Goal: Information Seeking & Learning: Find specific fact

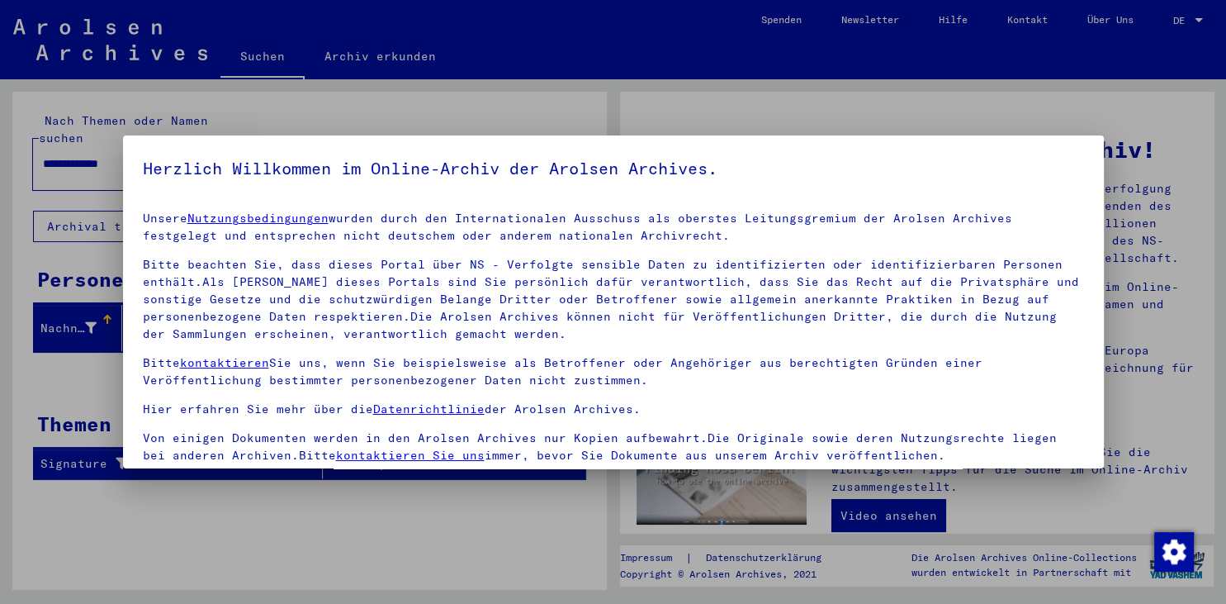
click at [405, 511] on div at bounding box center [613, 302] width 1226 height 604
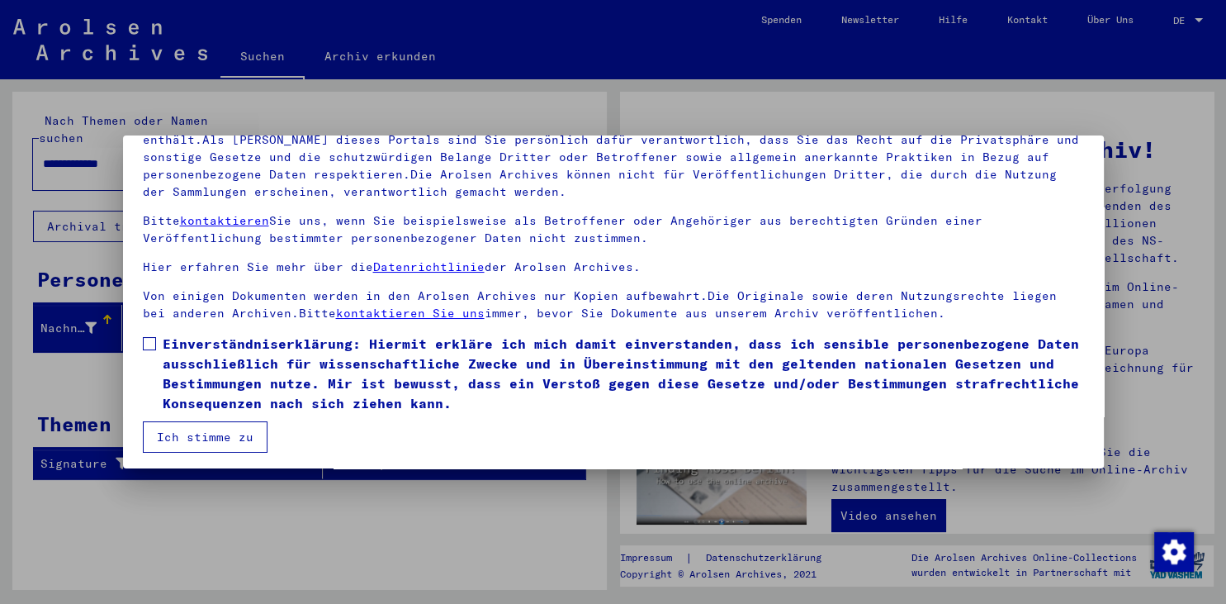
scroll to position [143, 0]
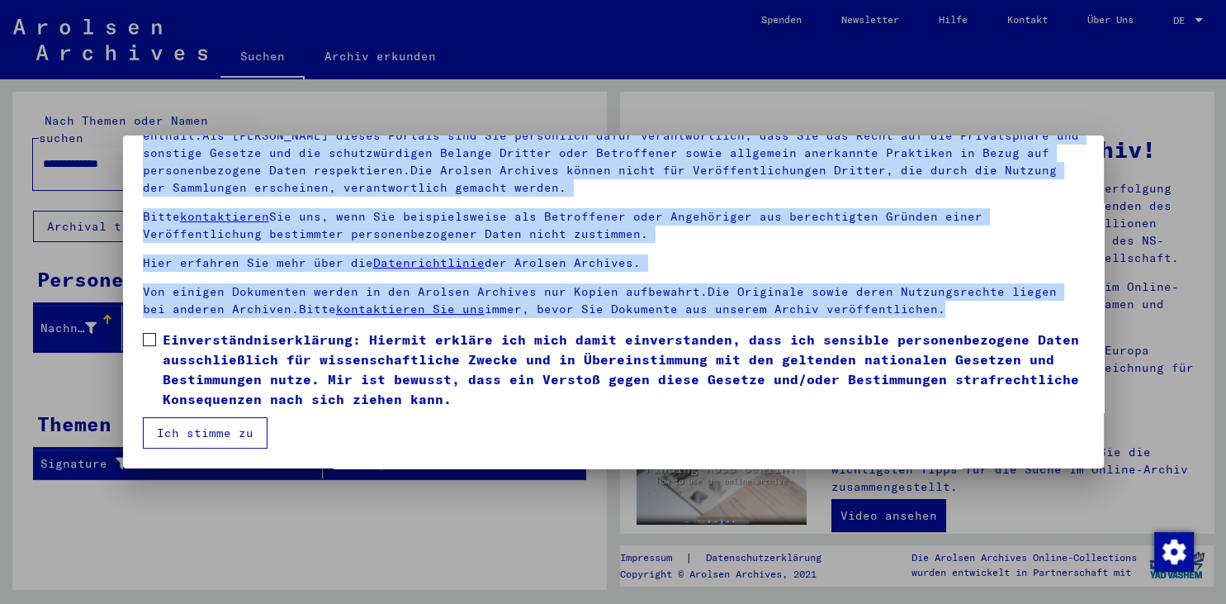
drag, startPoint x: 144, startPoint y: 213, endPoint x: 947, endPoint y: 409, distance: 826.8
click at [947, 409] on mat-dialog-content "Unsere Nutzungsbedingungen wurden durch den Internationalen Ausschuss als obers…" at bounding box center [613, 251] width 981 height 392
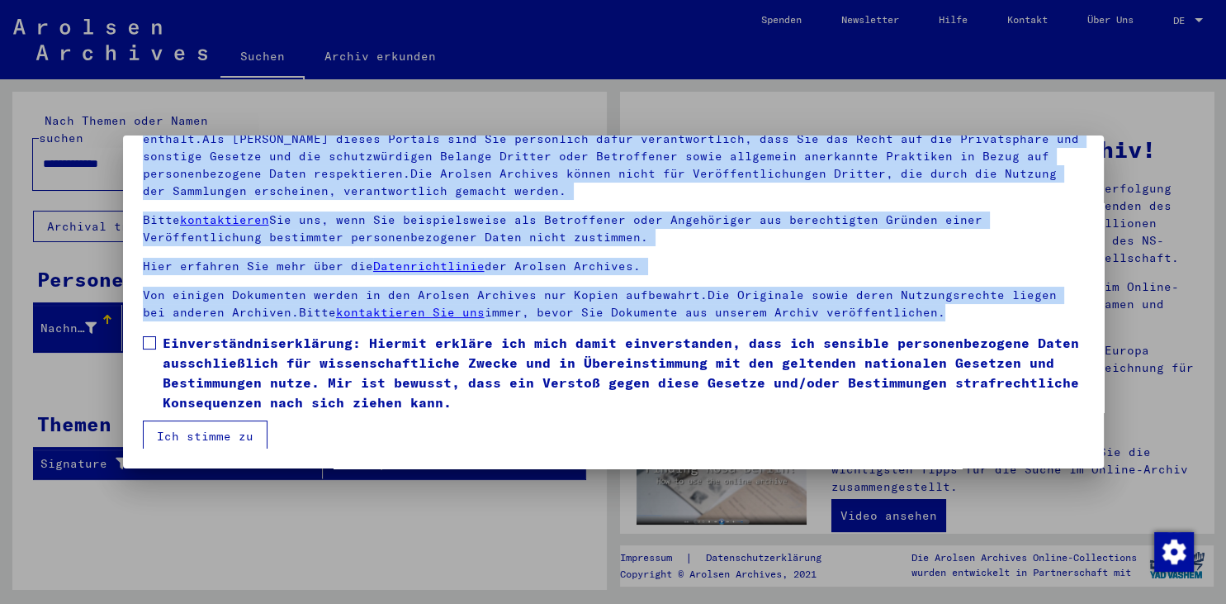
scroll to position [0, 0]
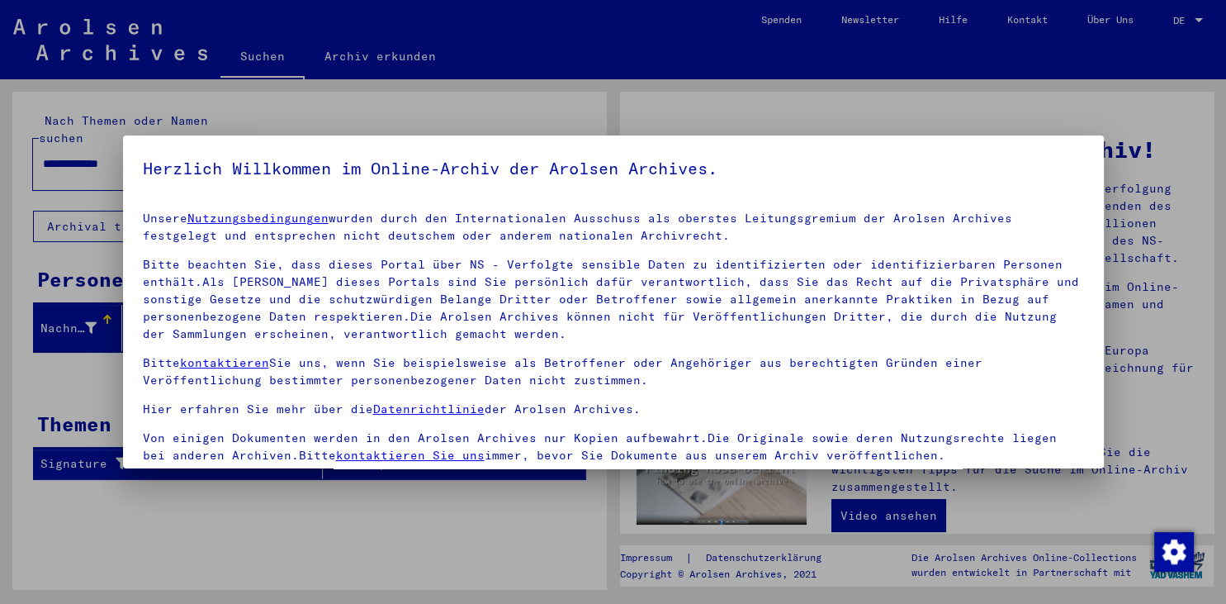
click at [157, 190] on yv-its-agree-protection-component "Herzlich Willkommen im Online-Archiv der Arolsen Archives. Unsere Nutzungsbedin…" at bounding box center [613, 372] width 941 height 435
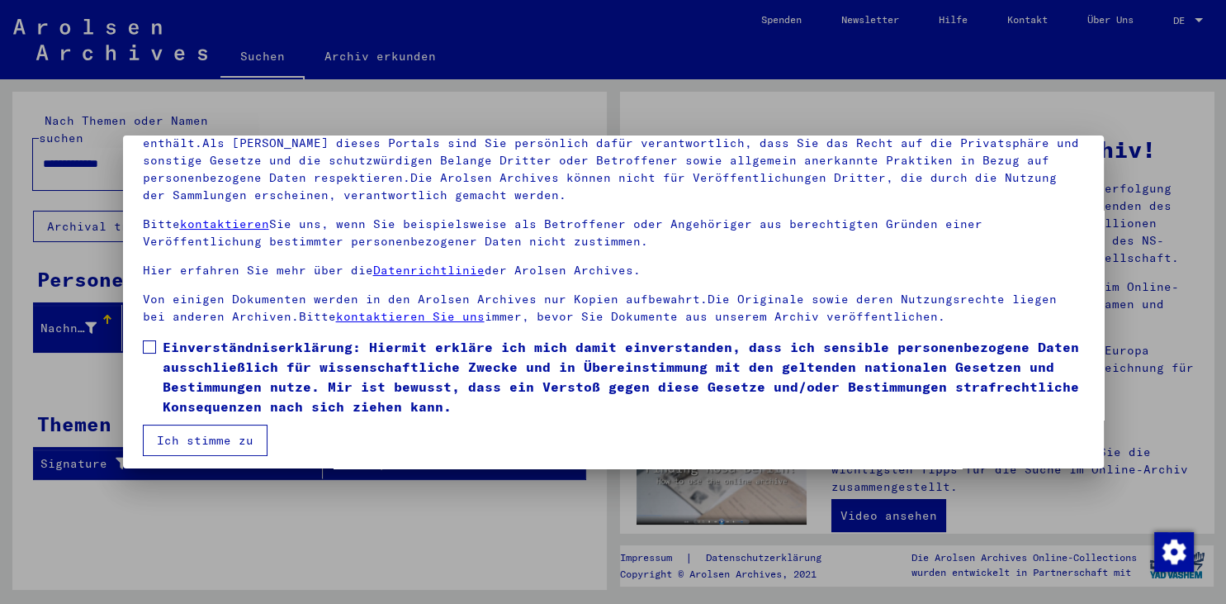
scroll to position [140, 0]
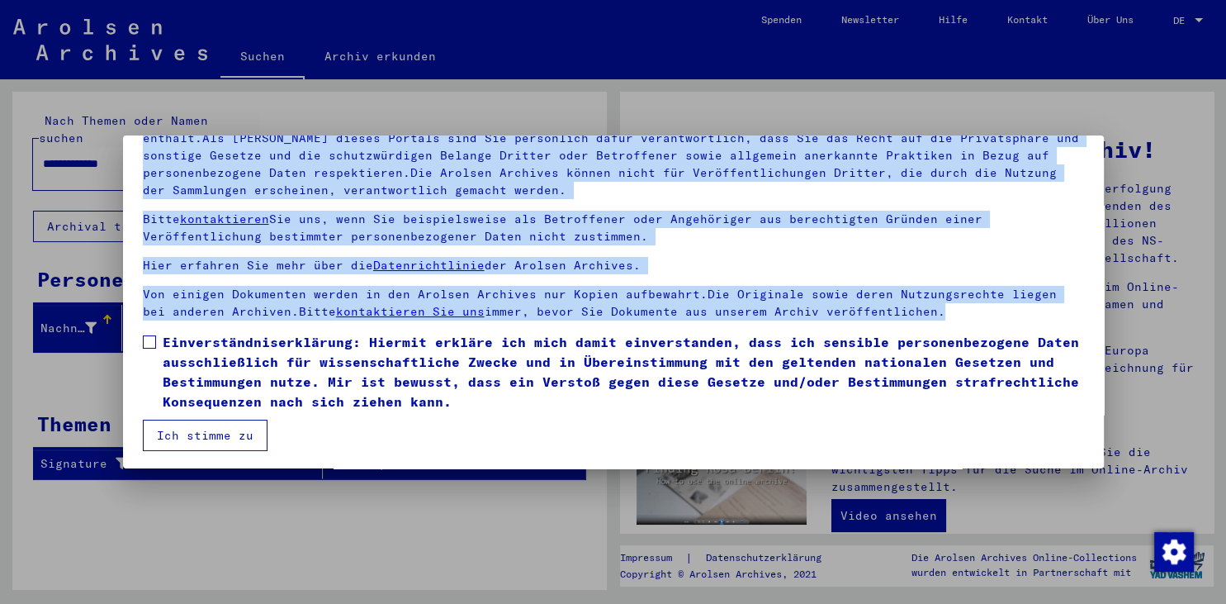
drag, startPoint x: 144, startPoint y: 213, endPoint x: 336, endPoint y: 435, distance: 293.8
click at [336, 435] on mat-dialog-content "Unsere Nutzungsbedingungen wurden durch den Internationalen Ausschuss als obers…" at bounding box center [613, 254] width 981 height 392
copy mat-dialog-content "Loremi Dolorsitametconsect adipis elits doe Temporincididun Utlaboree dol magna…"
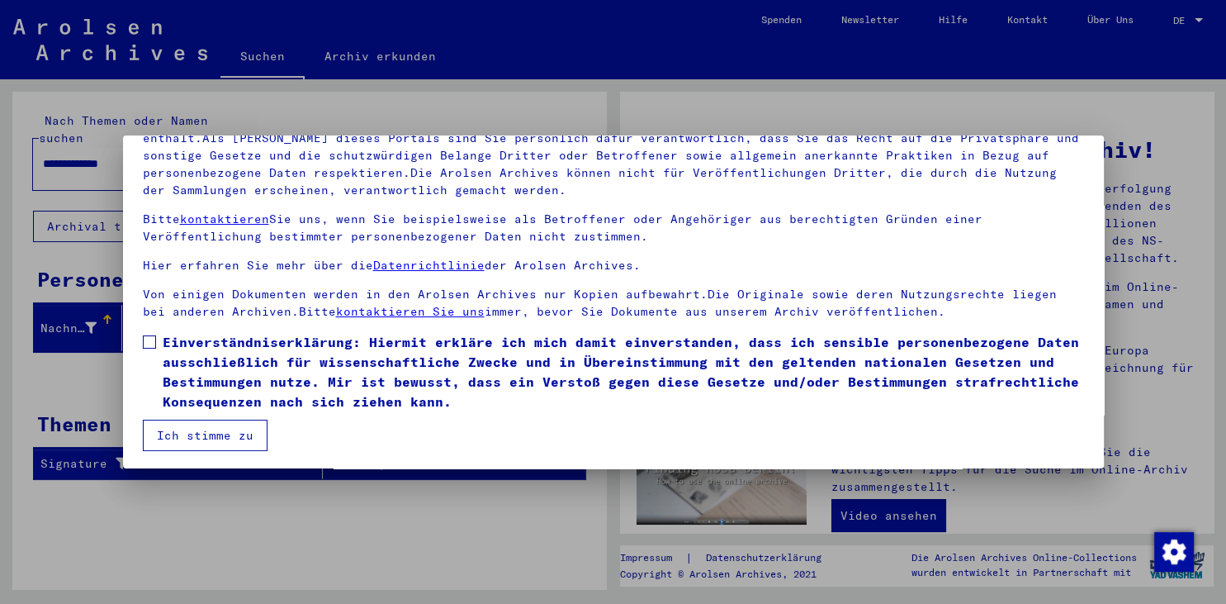
click at [441, 445] on mat-dialog-content "Unsere Nutzungsbedingungen wurden durch den Internationalen Ausschuss als obers…" at bounding box center [613, 254] width 981 height 392
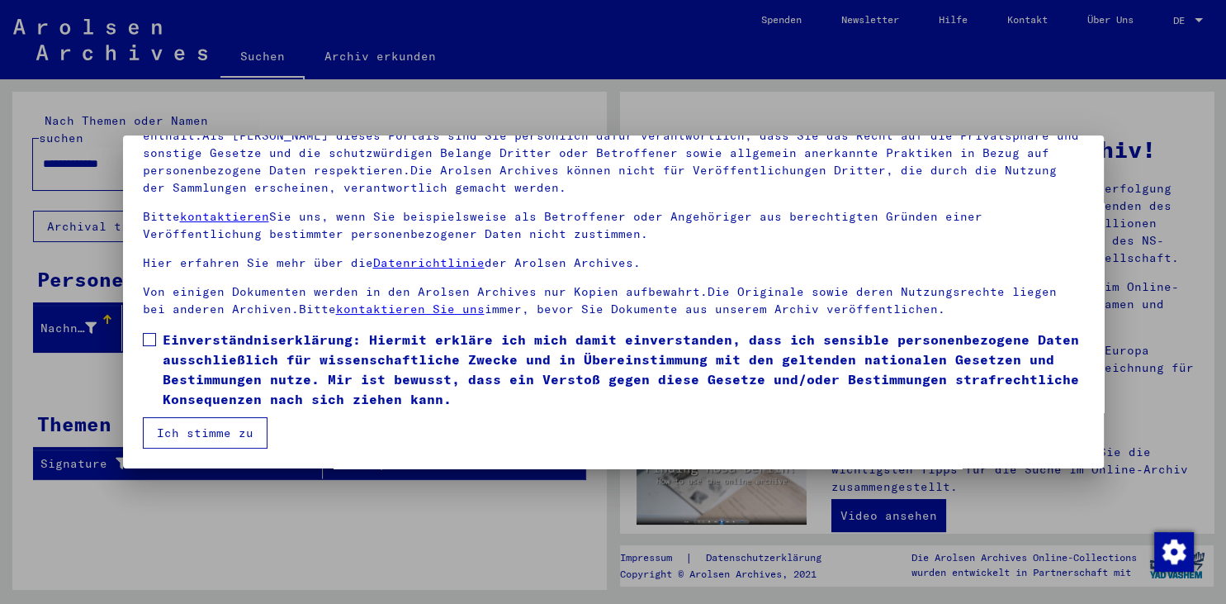
click at [238, 433] on button "Ich stimme zu" at bounding box center [205, 432] width 125 height 31
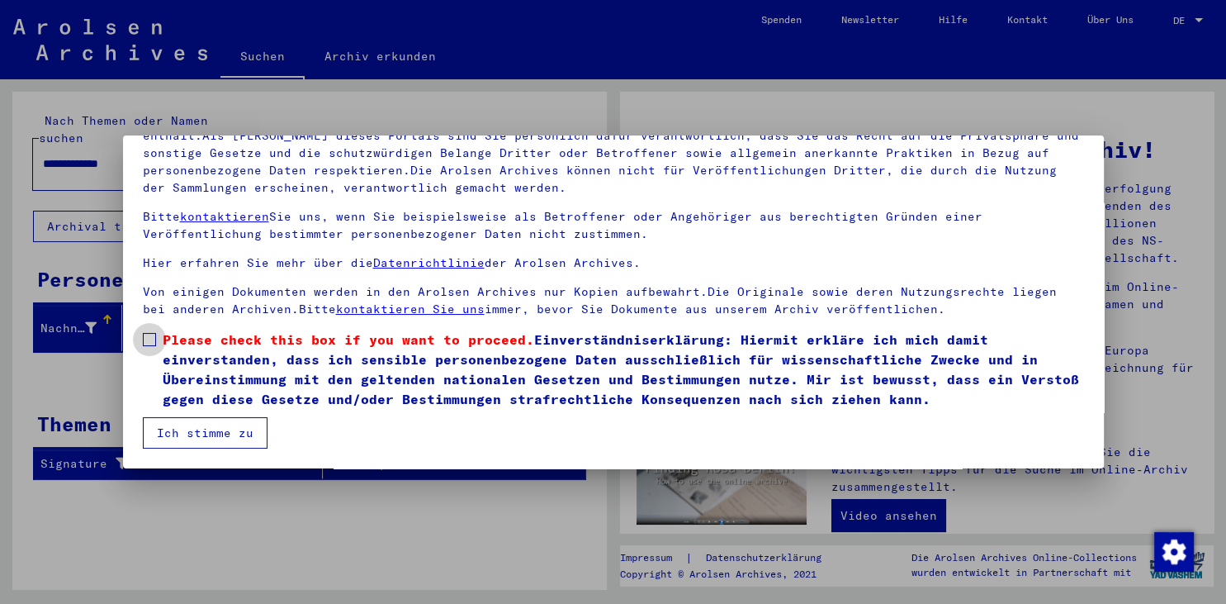
drag, startPoint x: 540, startPoint y: 334, endPoint x: 559, endPoint y: 371, distance: 41.0
click at [559, 371] on span "Please check this box if you want to proceed. Einverständniserklärung: Hiermit …" at bounding box center [623, 368] width 921 height 79
click at [447, 437] on mat-dialog-content "Unsere Nutzungsbedingungen wurden durch den Internationalen Ausschuss als obers…" at bounding box center [613, 251] width 981 height 392
drag, startPoint x: 152, startPoint y: 339, endPoint x: 159, endPoint y: 344, distance: 9.4
click at [152, 339] on span at bounding box center [149, 339] width 13 height 13
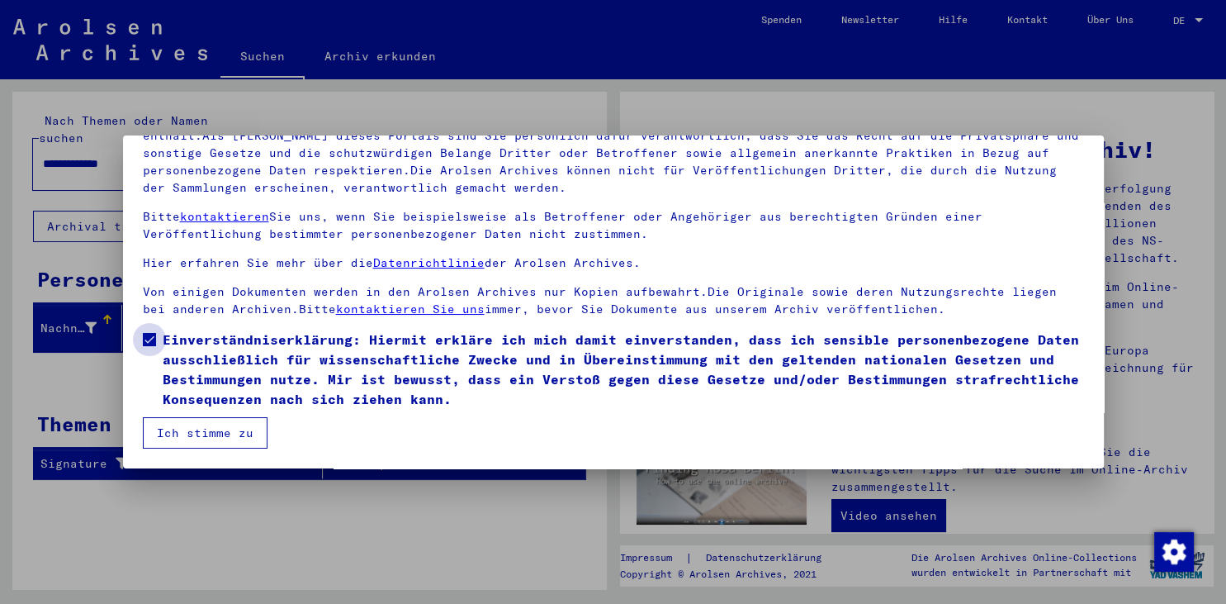
drag, startPoint x: 163, startPoint y: 332, endPoint x: 171, endPoint y: 362, distance: 30.6
click at [171, 372] on span "Einverständniserklärung: Hiermit erkläre ich mich damit einverstanden, dass ich…" at bounding box center [623, 368] width 921 height 79
click at [214, 339] on span "Einverständniserklärung: Hiermit erkläre ich mich damit einverstanden, dass ich…" at bounding box center [623, 368] width 921 height 79
click at [166, 334] on span "Einverständniserklärung: Hiermit erkläre ich mich damit einverstanden, dass ich…" at bounding box center [623, 368] width 921 height 79
drag, startPoint x: 168, startPoint y: 334, endPoint x: 179, endPoint y: 340, distance: 12.2
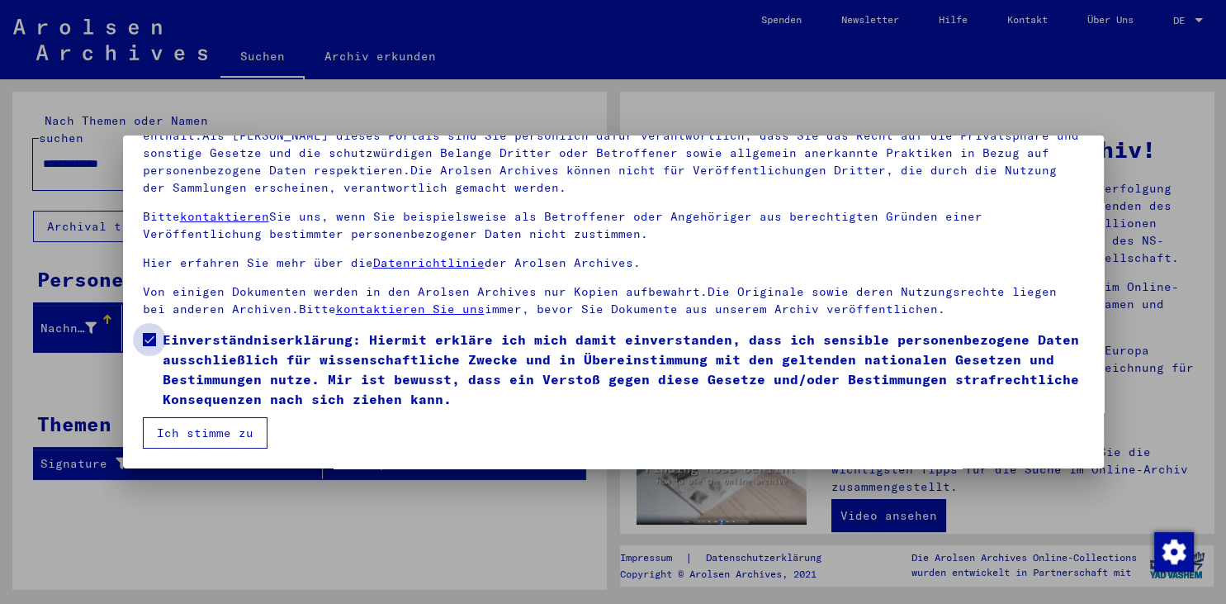
click at [175, 339] on span "Einverständniserklärung: Hiermit erkläre ich mich damit einverstanden, dass ich…" at bounding box center [623, 368] width 921 height 79
click at [433, 342] on span "Einverständniserklärung: Hiermit erkläre ich mich damit einverstanden, dass ich…" at bounding box center [623, 368] width 921 height 79
click at [438, 349] on span "Einverständniserklärung: Hiermit erkläre ich mich damit einverstanden, dass ich…" at bounding box center [623, 368] width 921 height 79
click at [223, 438] on button "Ich stimme zu" at bounding box center [205, 432] width 125 height 31
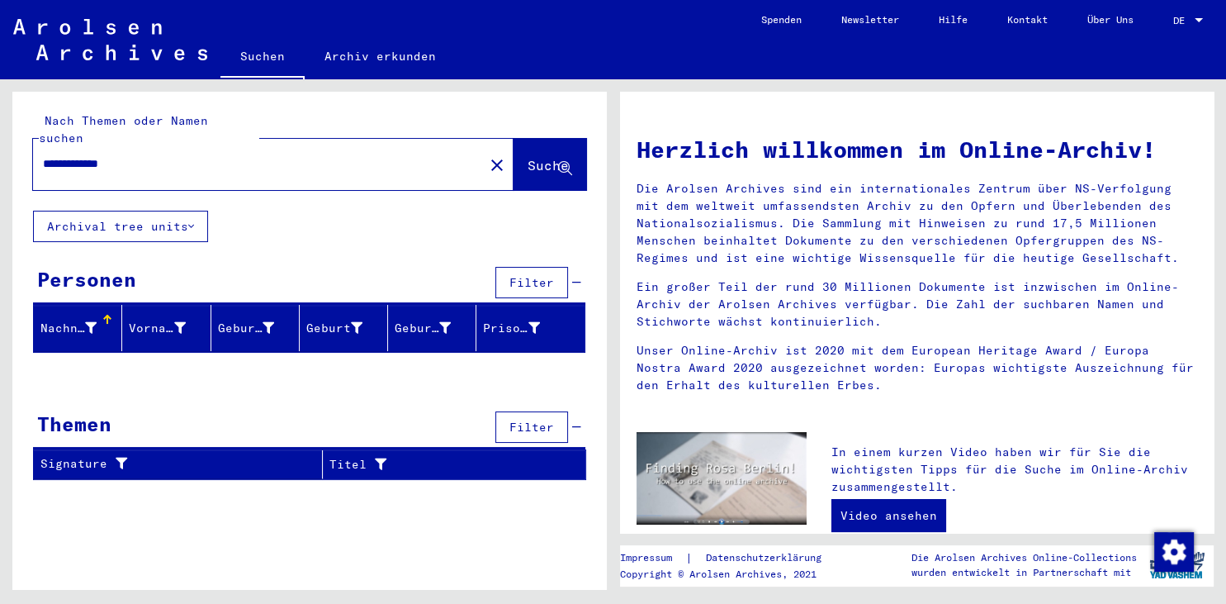
click at [76, 320] on div "Nachname" at bounding box center [68, 328] width 56 height 17
click at [107, 315] on div at bounding box center [108, 319] width 2 height 8
click at [528, 157] on span "Suche" at bounding box center [548, 165] width 41 height 17
click at [561, 162] on icon at bounding box center [565, 169] width 14 height 14
drag, startPoint x: 251, startPoint y: 310, endPoint x: 243, endPoint y: 302, distance: 11.7
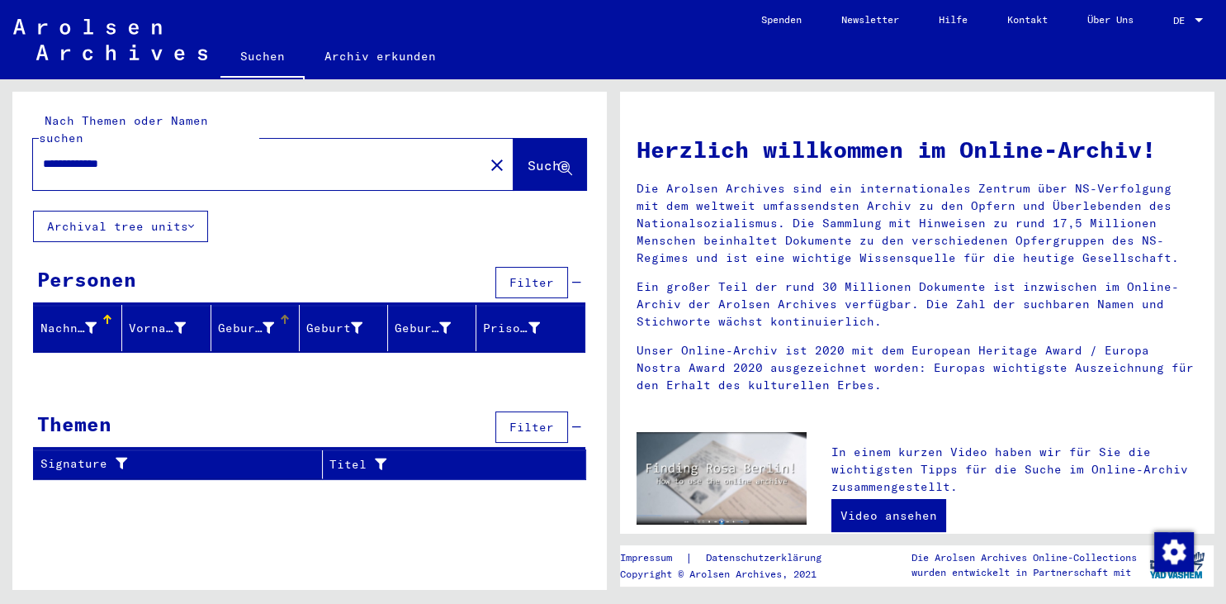
click at [248, 320] on div "Geburtsname" at bounding box center [246, 328] width 56 height 17
click at [286, 315] on div at bounding box center [285, 316] width 10 height 2
click at [192, 220] on icon at bounding box center [191, 226] width 6 height 12
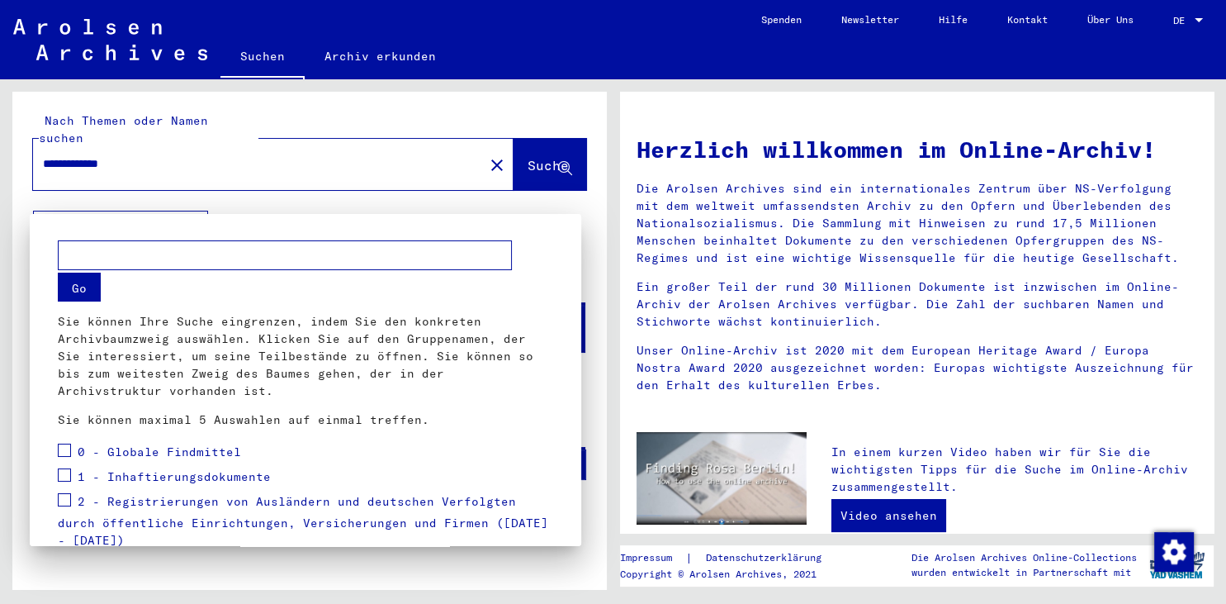
scroll to position [0, 0]
click at [411, 207] on div at bounding box center [613, 302] width 1226 height 604
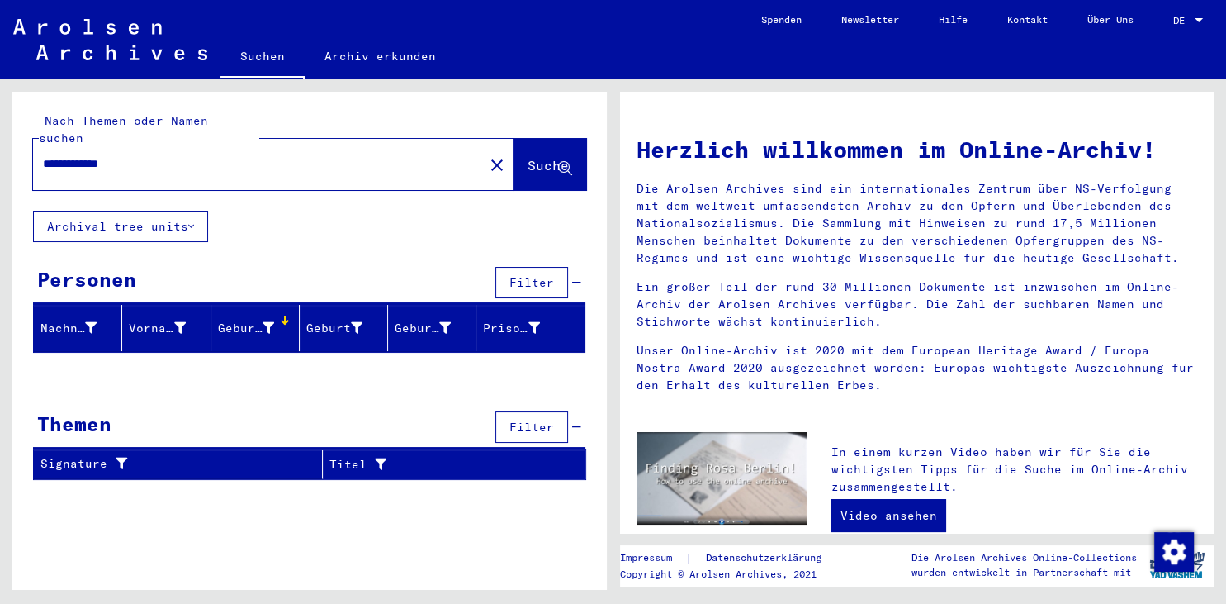
click at [542, 275] on span "Filter" at bounding box center [531, 282] width 45 height 15
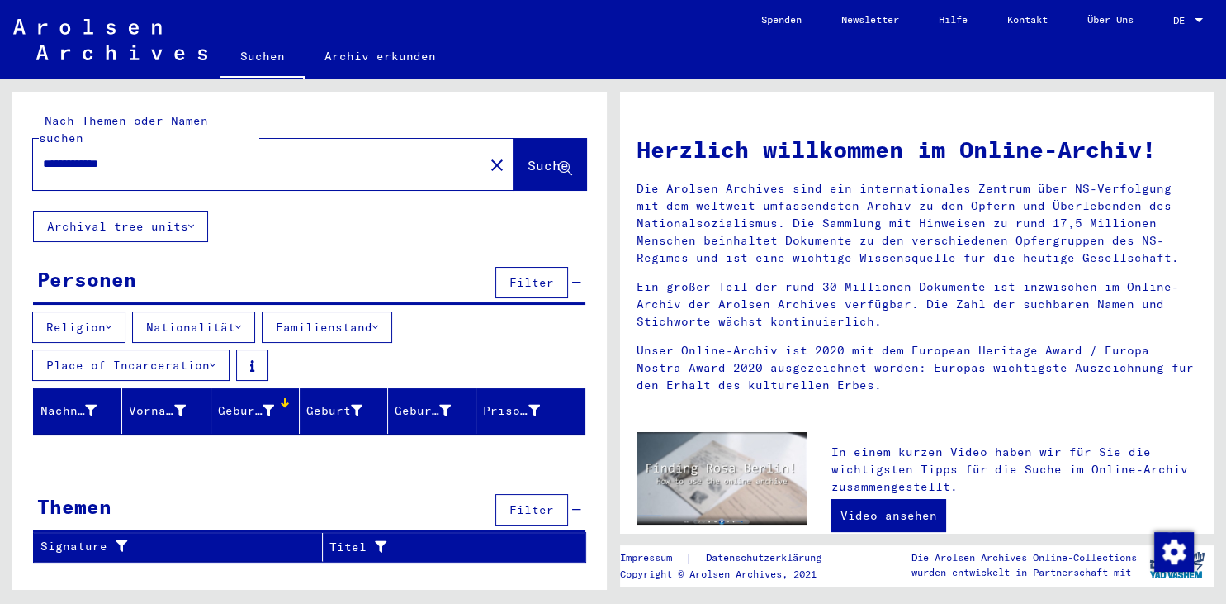
click at [241, 321] on icon at bounding box center [238, 327] width 6 height 12
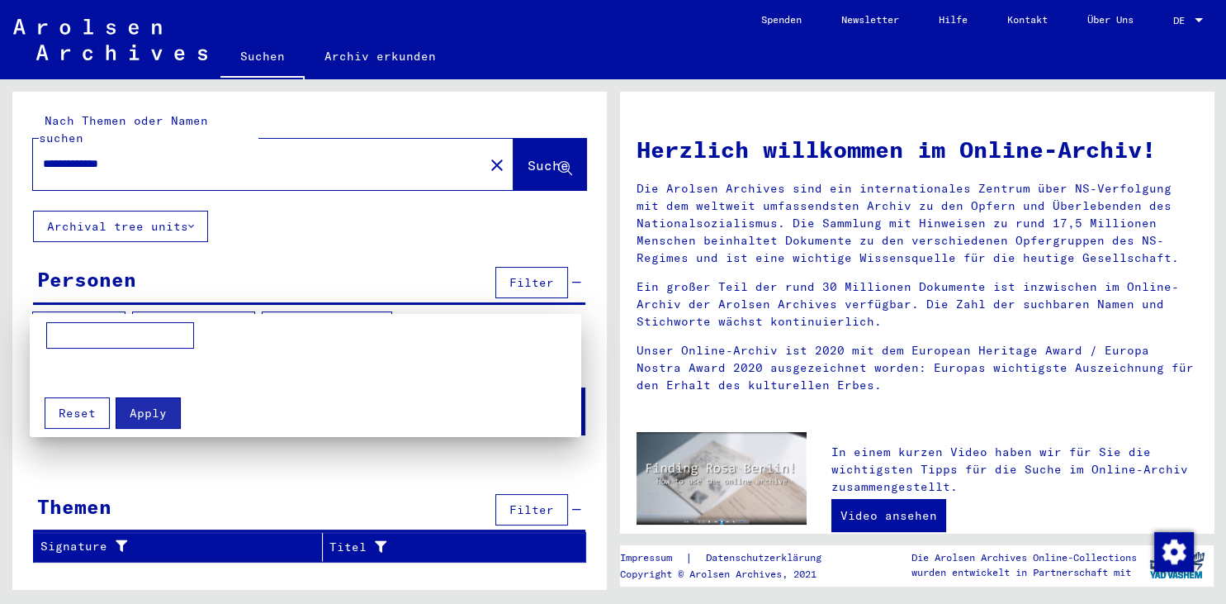
click at [78, 332] on input at bounding box center [120, 335] width 148 height 26
type input "**********"
click at [136, 407] on span "Apply" at bounding box center [148, 412] width 37 height 15
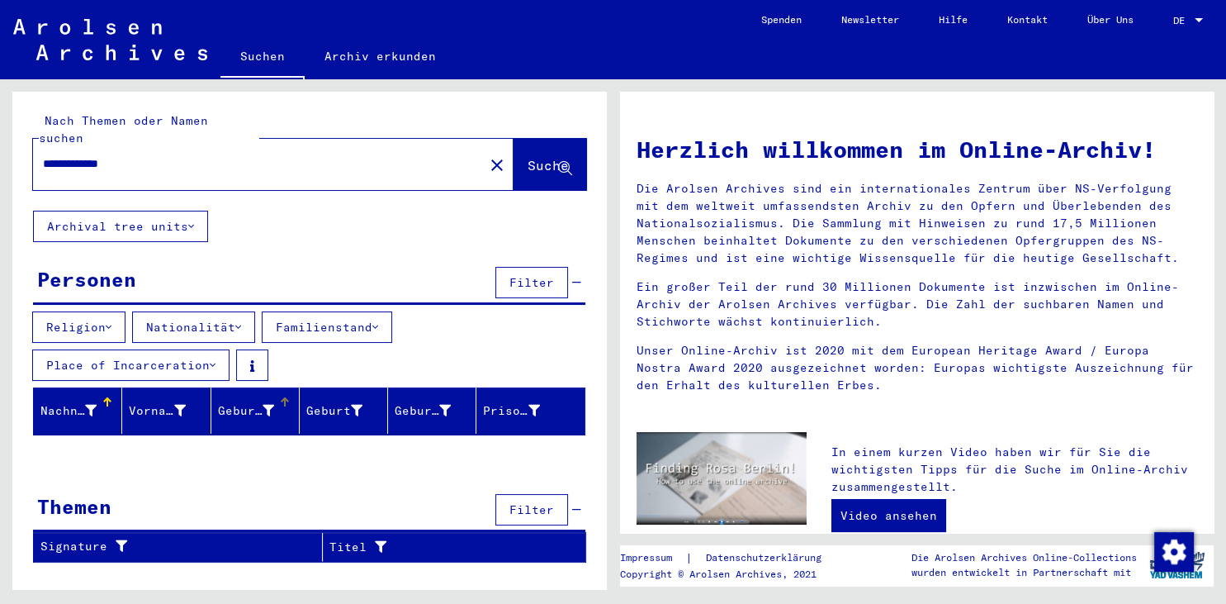
click at [260, 402] on div "Geburtsname" at bounding box center [246, 410] width 56 height 17
click at [214, 359] on icon at bounding box center [213, 365] width 6 height 12
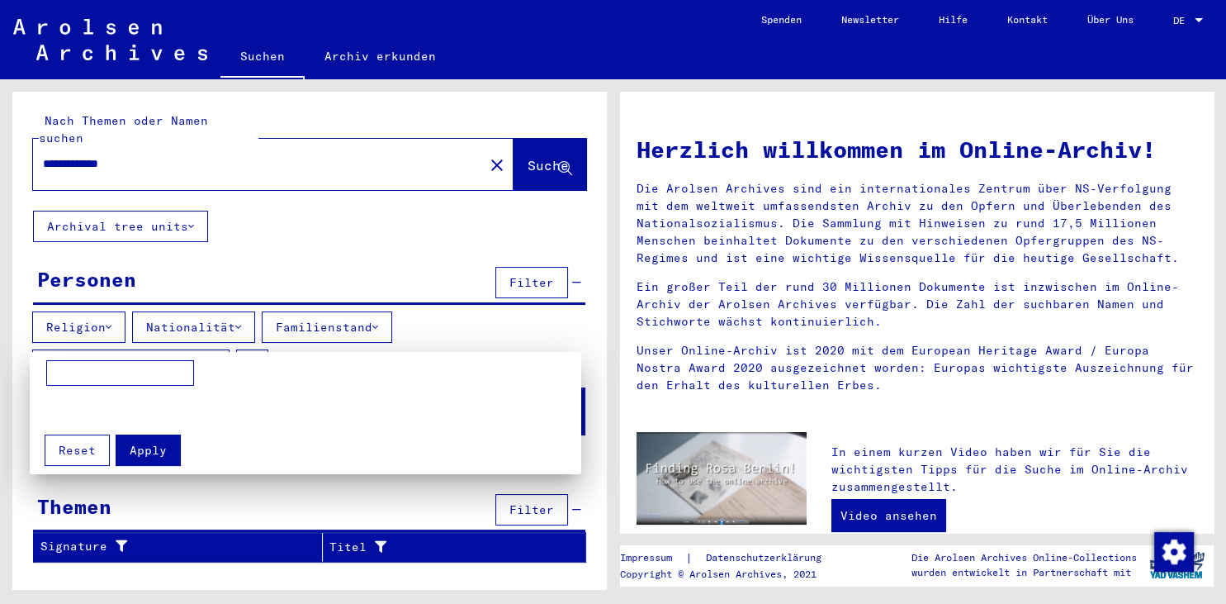
click at [213, 343] on div at bounding box center [613, 302] width 1226 height 604
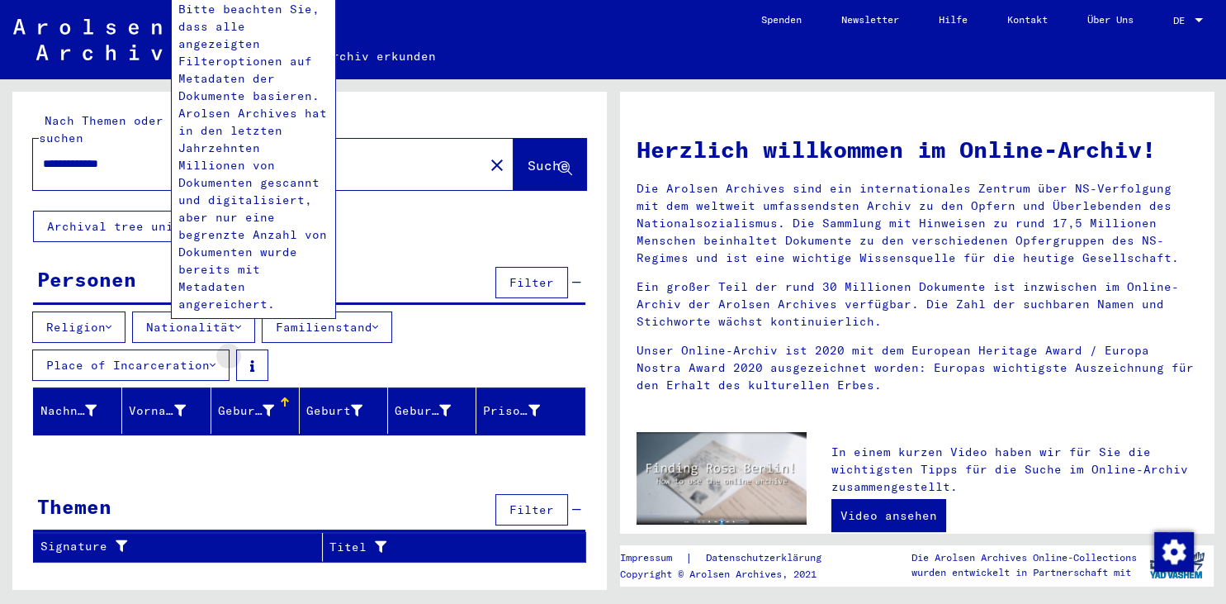
click at [247, 349] on button at bounding box center [252, 364] width 32 height 31
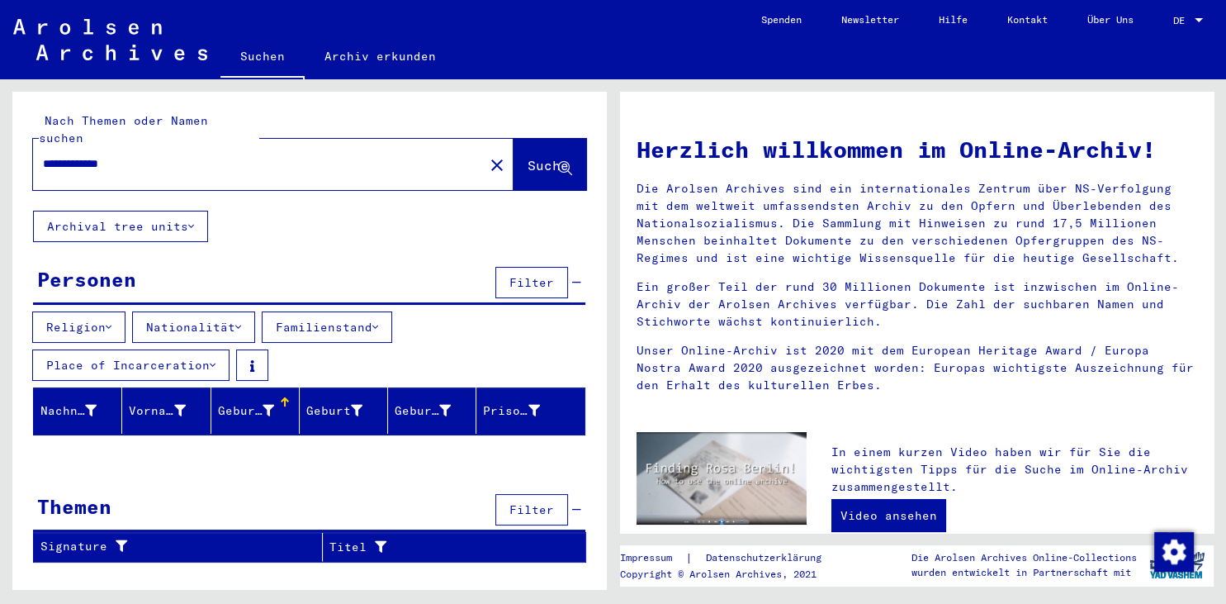
click at [257, 349] on button at bounding box center [252, 364] width 32 height 31
click at [329, 402] on div "Geburt‏" at bounding box center [334, 410] width 56 height 17
click at [354, 405] on icon at bounding box center [357, 411] width 12 height 12
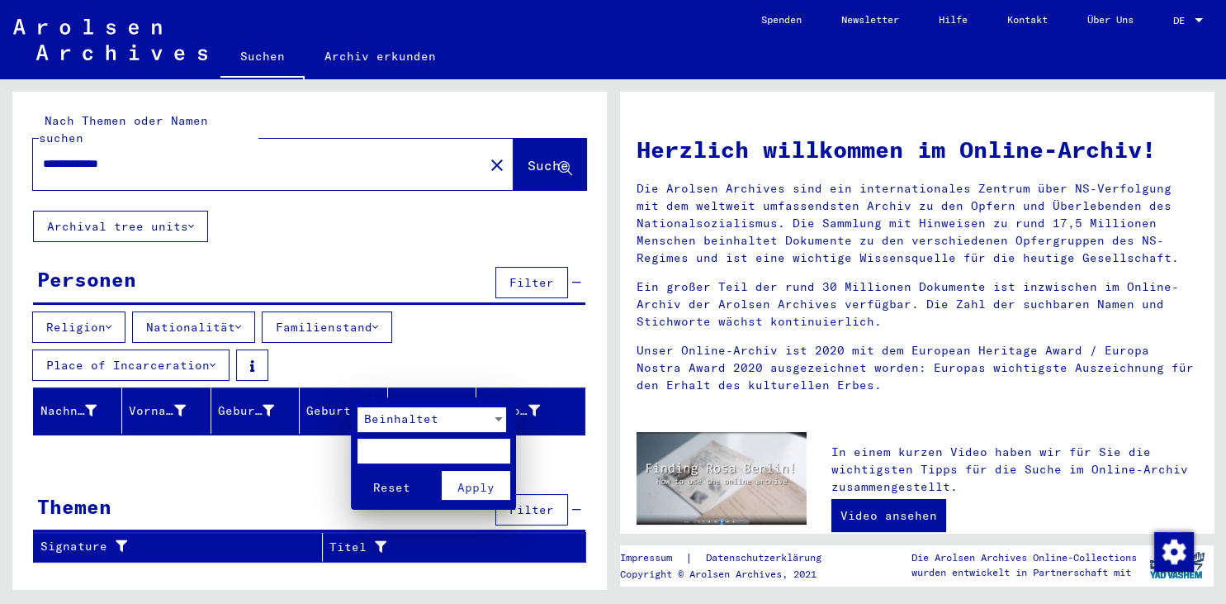
click at [453, 388] on div at bounding box center [613, 302] width 1226 height 604
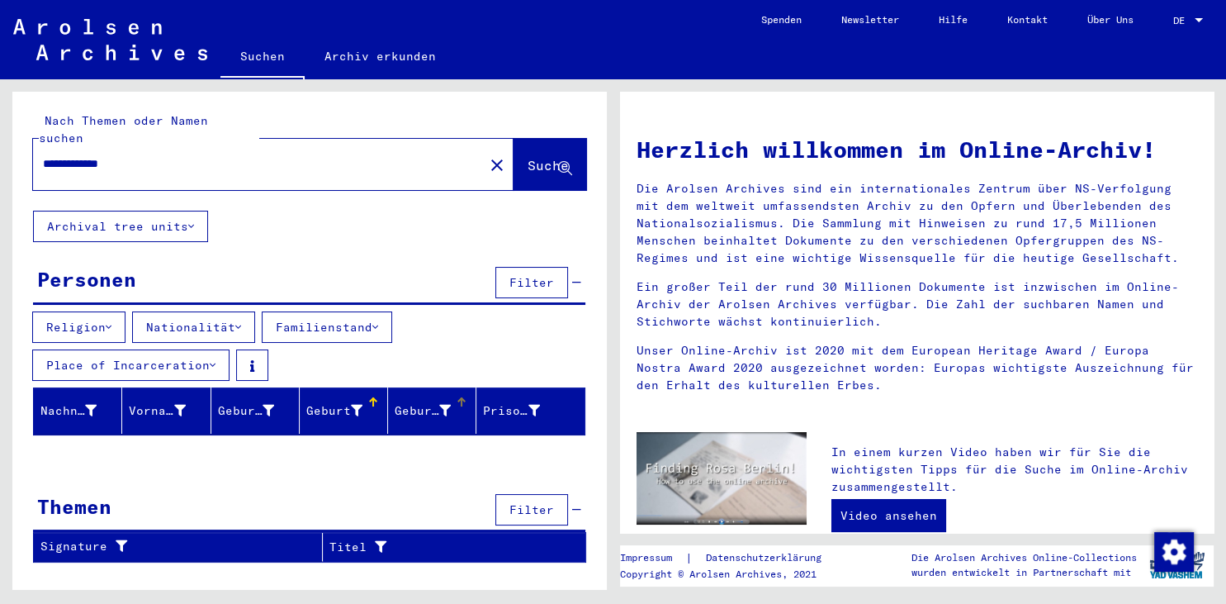
click at [462, 387] on mat-header-cell "Geburtsdatum" at bounding box center [432, 410] width 88 height 46
drag, startPoint x: 452, startPoint y: 395, endPoint x: 438, endPoint y: 396, distance: 14.9
click at [451, 402] on div "Geburtsdatum" at bounding box center [425, 410] width 60 height 17
click at [418, 402] on div "Geburtsdatum" at bounding box center [423, 410] width 56 height 17
click at [498, 402] on div "Prisoner #" at bounding box center [511, 410] width 56 height 17
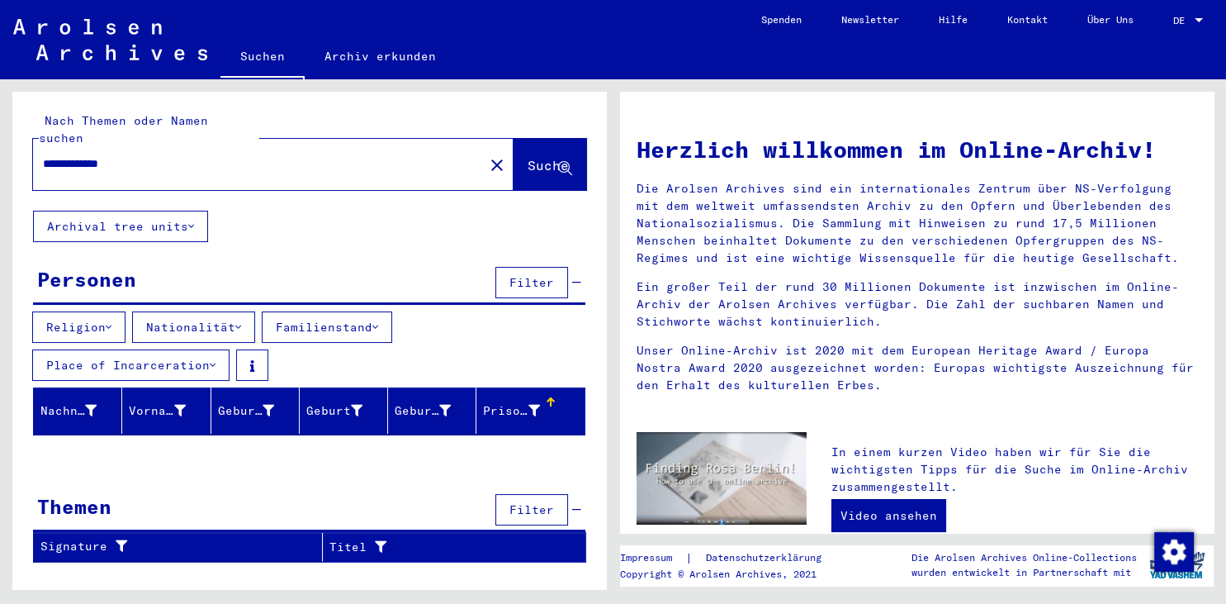
click at [550, 397] on div at bounding box center [551, 402] width 10 height 10
click at [535, 140] on button "Suche" at bounding box center [550, 164] width 73 height 51
click at [528, 157] on span "Suche" at bounding box center [548, 165] width 41 height 17
click at [563, 162] on icon at bounding box center [565, 169] width 14 height 14
click at [883, 523] on link "Video ansehen" at bounding box center [888, 515] width 115 height 33
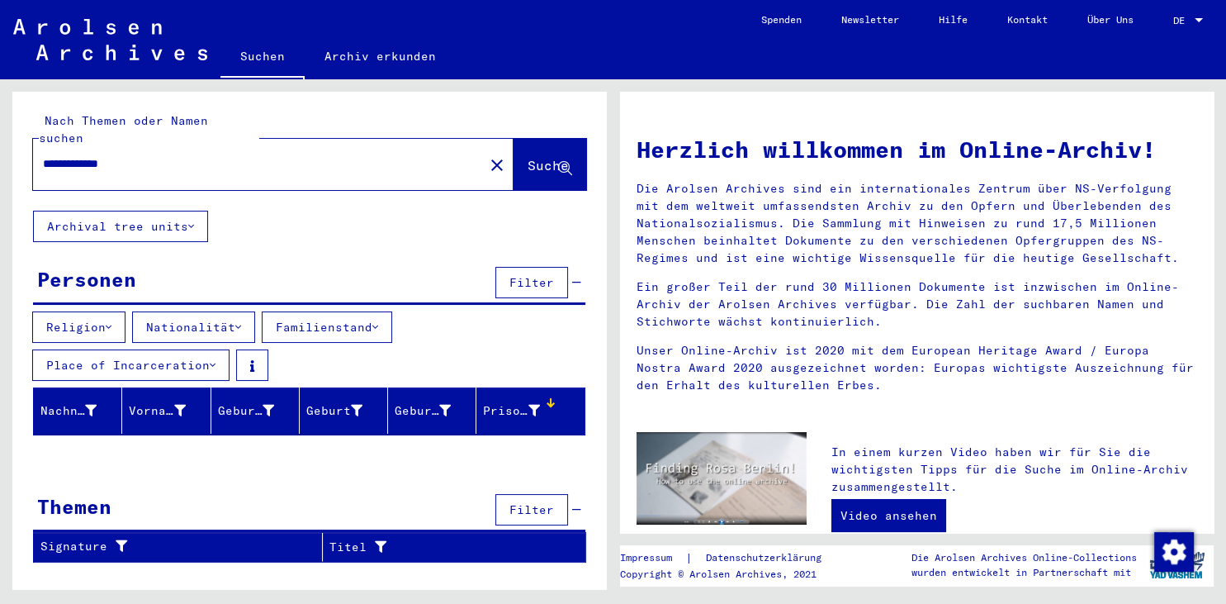
click at [526, 139] on button "Suche" at bounding box center [550, 164] width 73 height 51
click at [523, 139] on button "Suche" at bounding box center [550, 164] width 73 height 51
click at [192, 220] on icon at bounding box center [191, 226] width 6 height 12
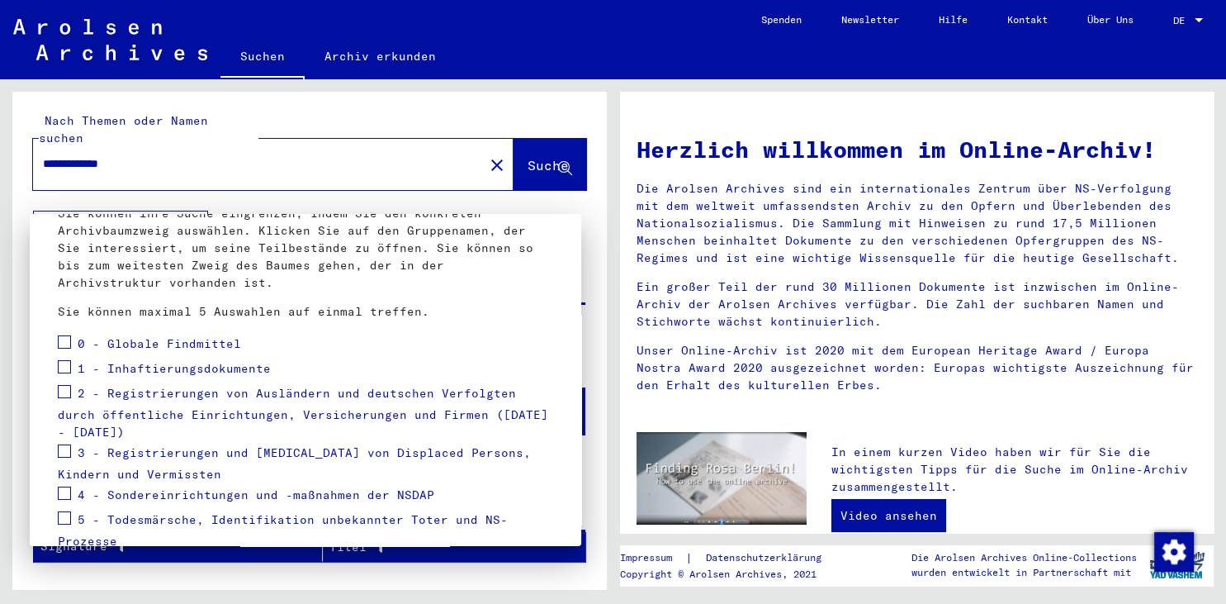
scroll to position [182, 0]
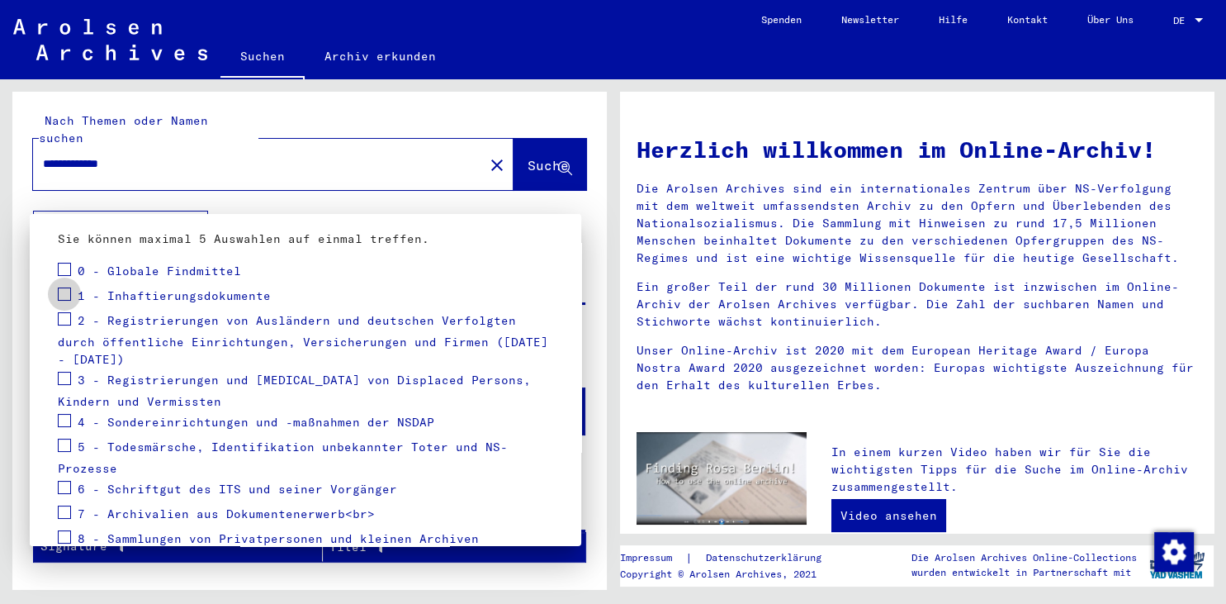
click at [63, 291] on span at bounding box center [64, 293] width 13 height 13
click at [63, 315] on span at bounding box center [64, 318] width 13 height 13
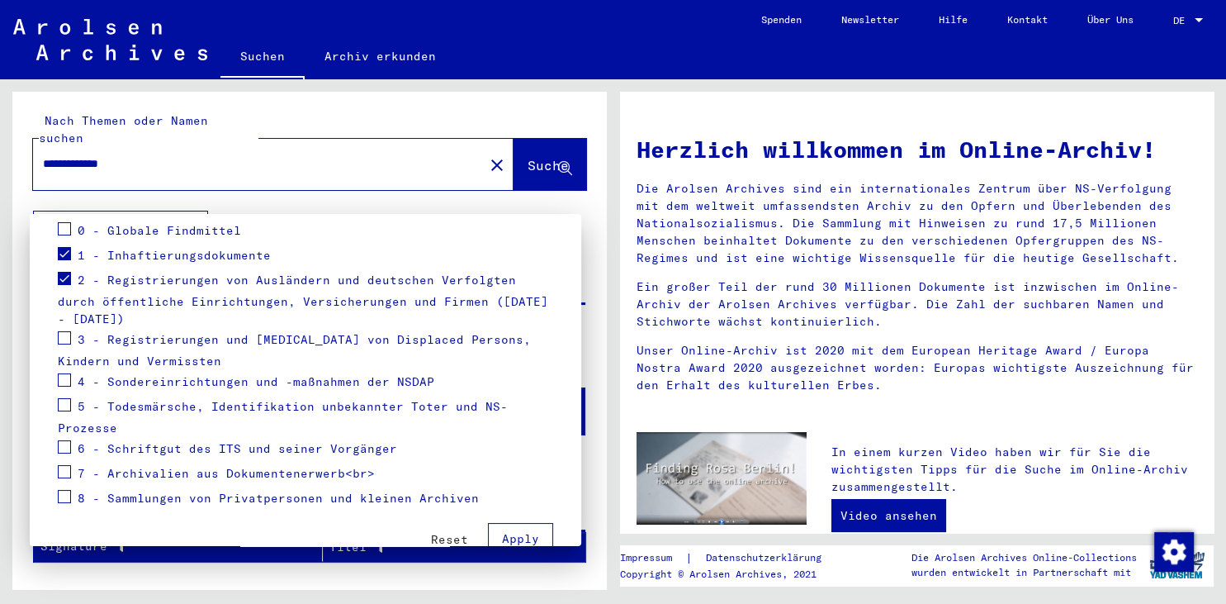
click at [65, 398] on span at bounding box center [64, 404] width 13 height 13
click at [64, 490] on span at bounding box center [64, 496] width 13 height 13
click at [522, 531] on span "Apply" at bounding box center [520, 538] width 37 height 15
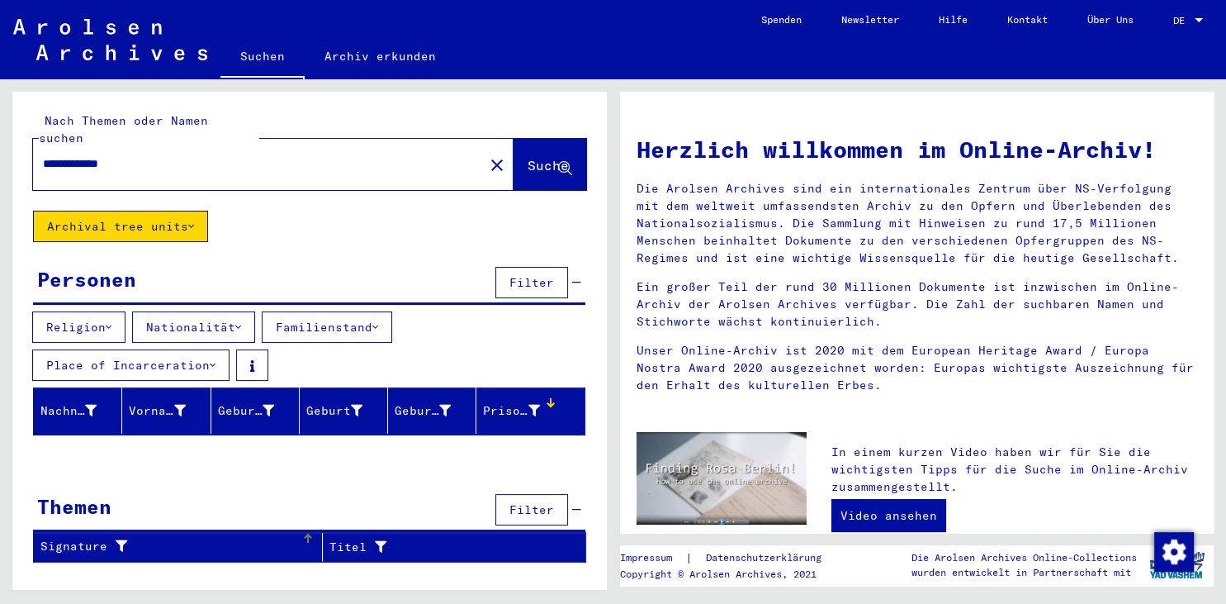
click at [132, 537] on div "Signature" at bounding box center [170, 545] width 261 height 17
click at [345, 538] on div "Titel" at bounding box center [436, 546] width 215 height 17
click at [518, 502] on span "Filter" at bounding box center [531, 509] width 45 height 15
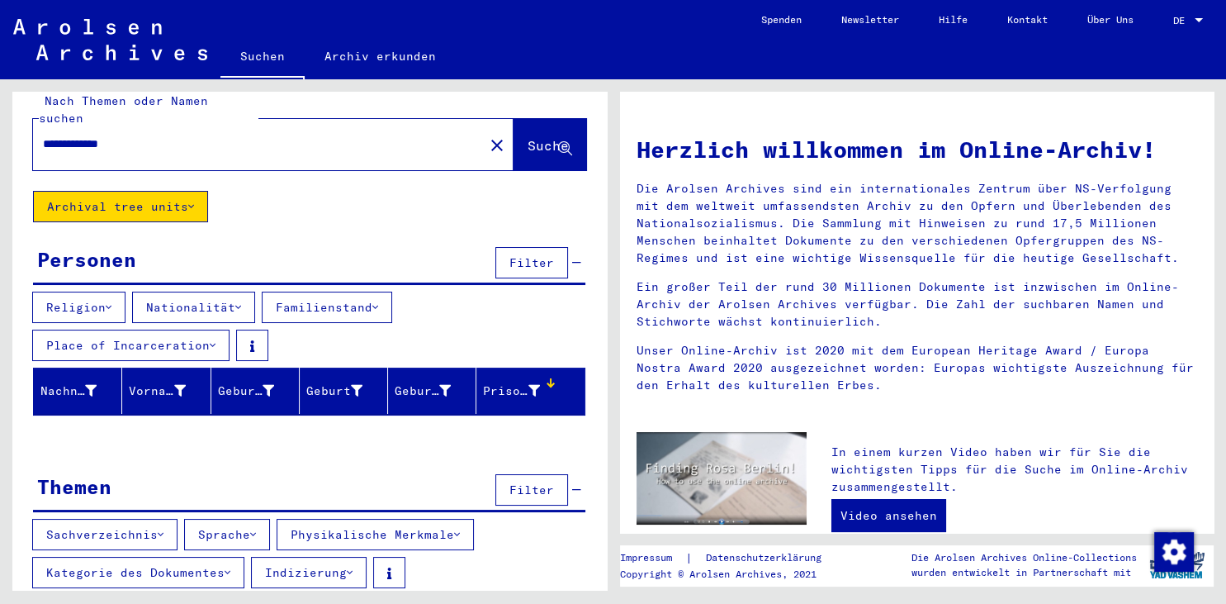
scroll to position [33, 0]
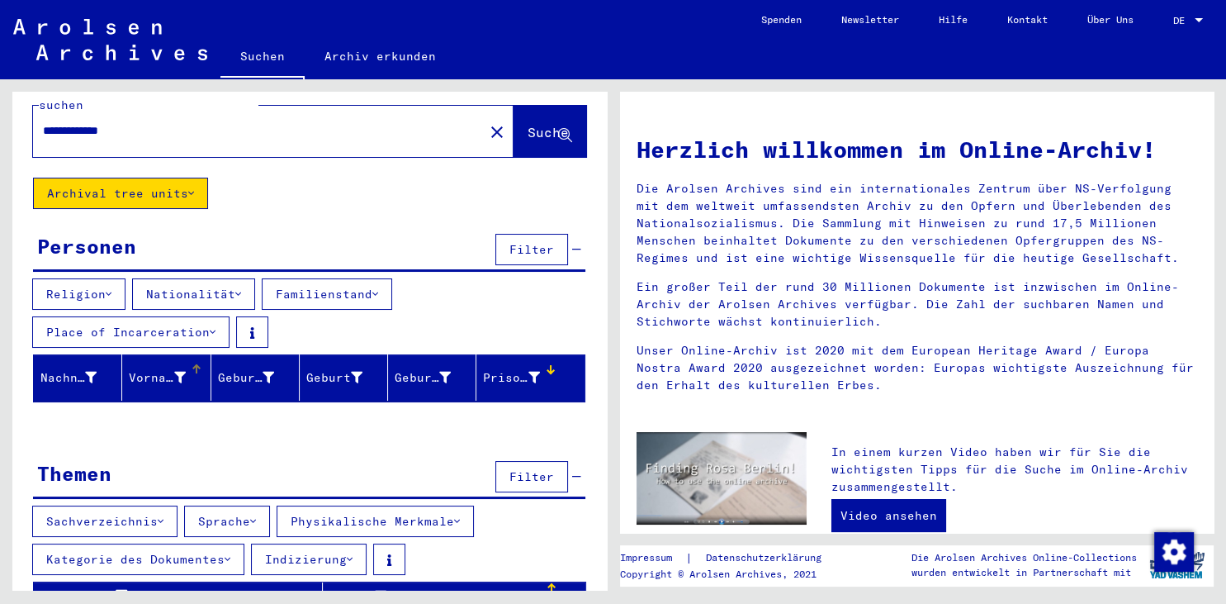
click at [180, 369] on div at bounding box center [180, 377] width 12 height 17
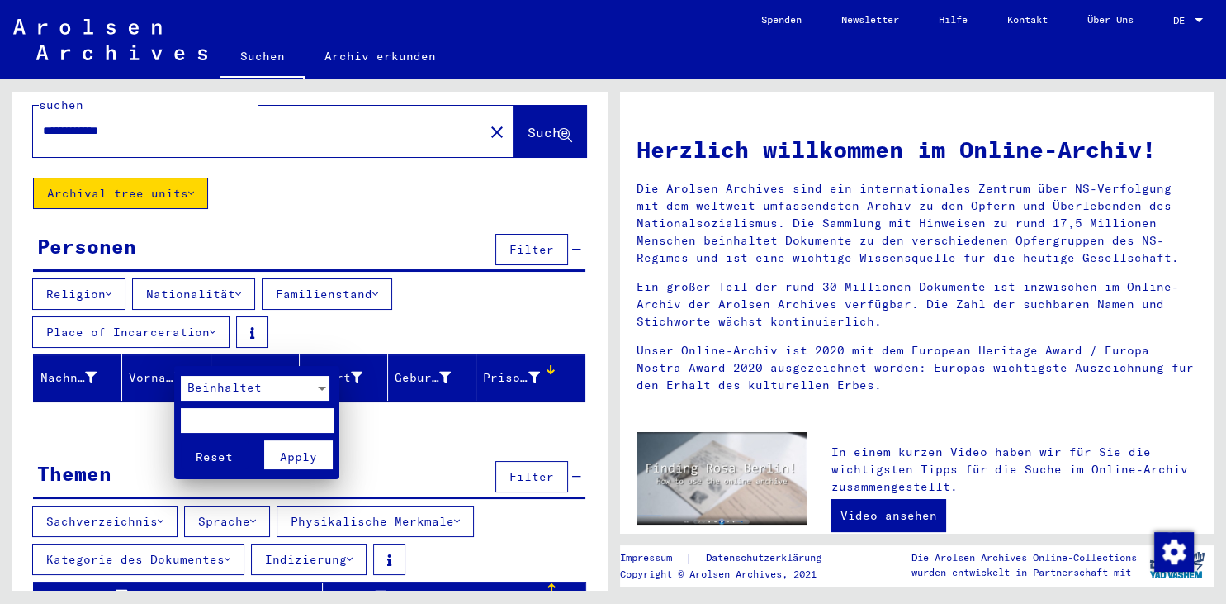
click at [192, 414] on input "text" at bounding box center [257, 420] width 153 height 25
type input "**********"
click at [294, 459] on span "Apply" at bounding box center [298, 456] width 37 height 15
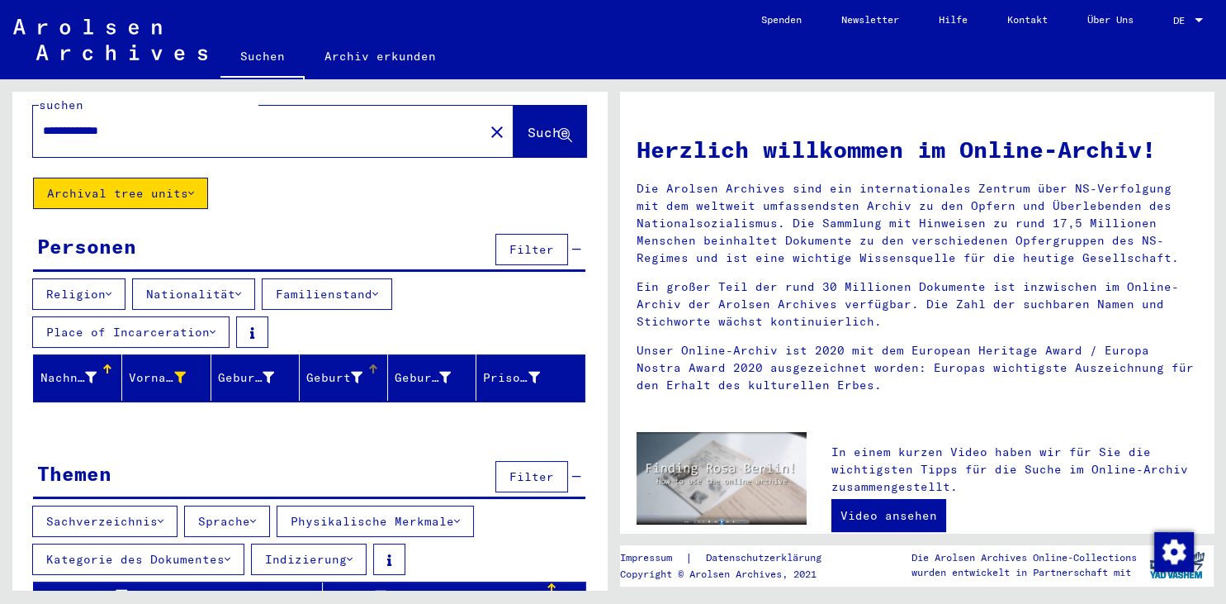
click at [356, 372] on icon at bounding box center [357, 378] width 12 height 12
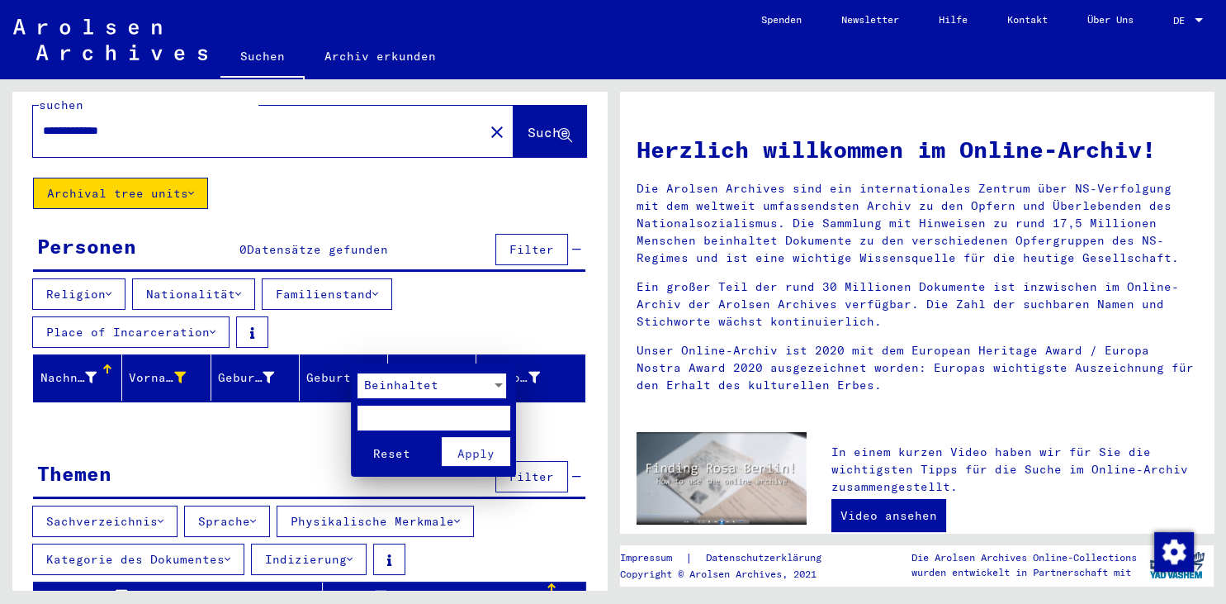
click at [542, 116] on div at bounding box center [613, 302] width 1226 height 604
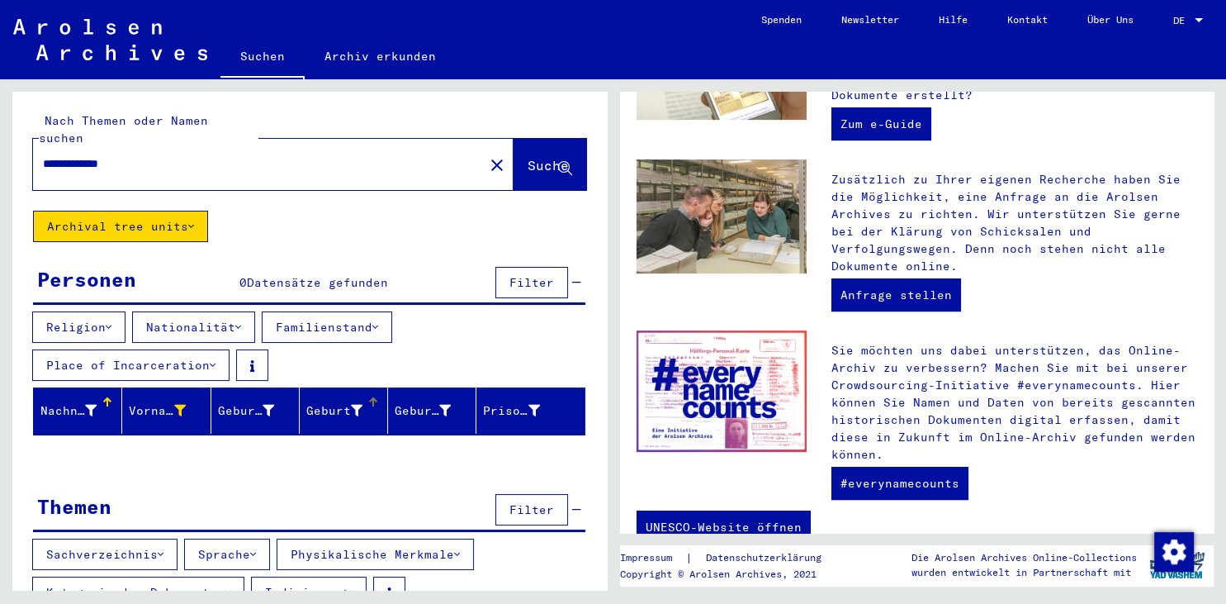
scroll to position [547, 0]
